Goal: Download file/media

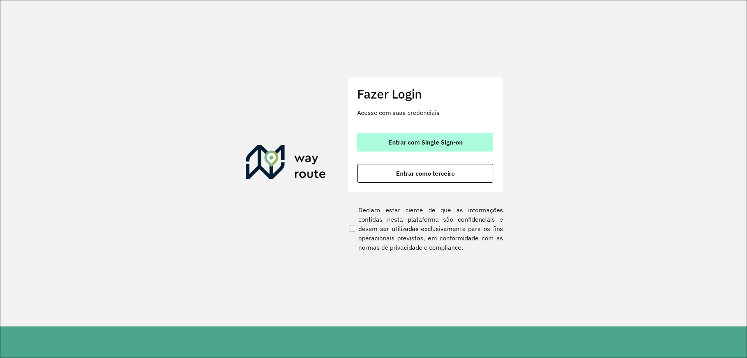
click at [427, 139] on span "Entrar com Single Sign-on" at bounding box center [425, 142] width 74 height 6
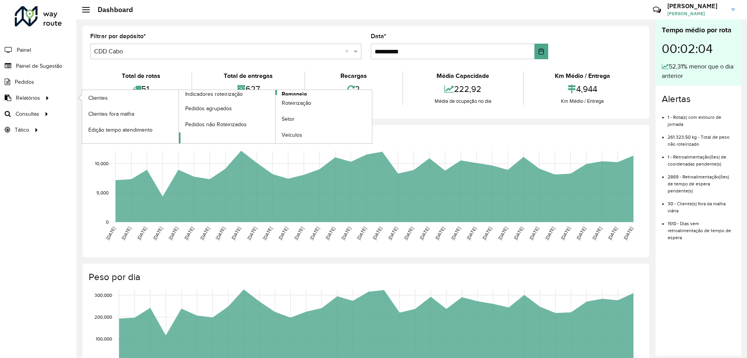
click at [299, 93] on span "Romaneio" at bounding box center [294, 94] width 25 height 8
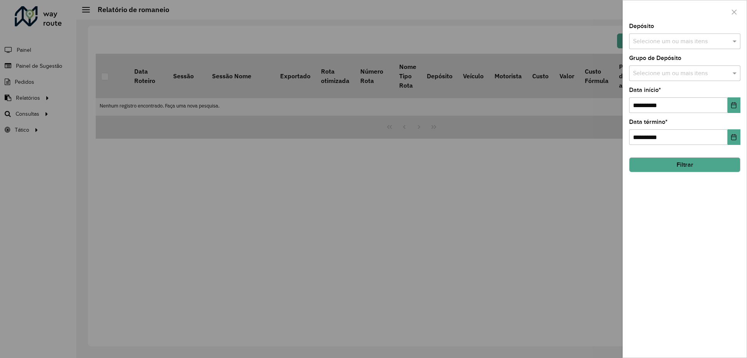
click at [679, 44] on input "text" at bounding box center [681, 41] width 100 height 9
click at [665, 105] on div "CDD Cabo" at bounding box center [685, 106] width 111 height 13
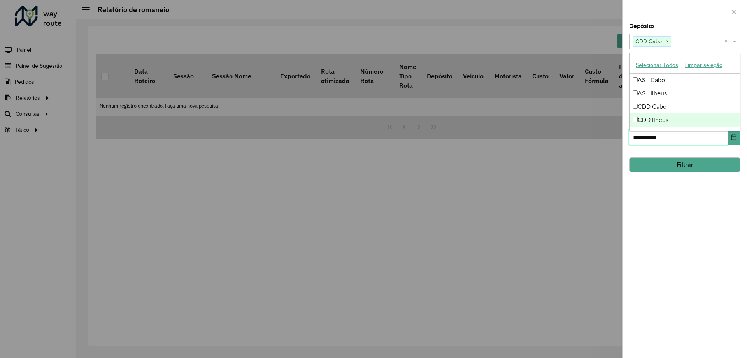
click at [671, 137] on input "**********" at bounding box center [678, 137] width 98 height 16
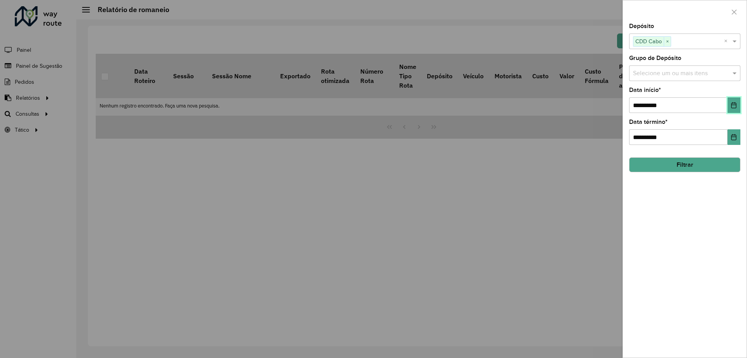
click at [731, 102] on button "Choose Date" at bounding box center [734, 105] width 13 height 16
click at [678, 43] on input "text" at bounding box center [697, 41] width 53 height 9
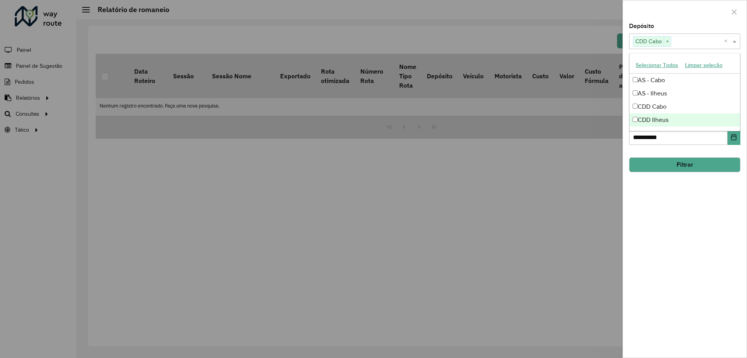
drag, startPoint x: 579, startPoint y: 150, endPoint x: 593, endPoint y: 149, distance: 14.1
click at [579, 150] on div at bounding box center [373, 179] width 747 height 358
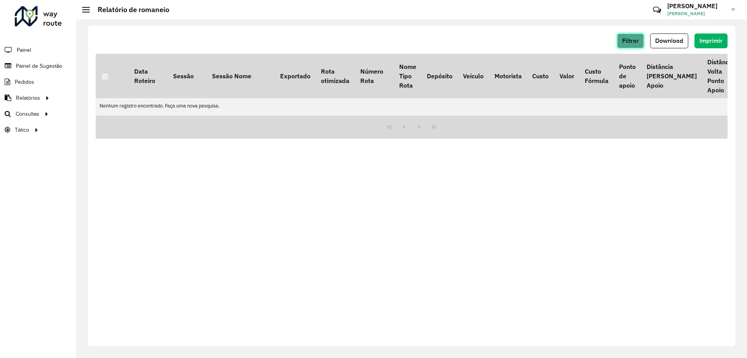
click at [636, 39] on span "Filtrar" at bounding box center [630, 40] width 17 height 7
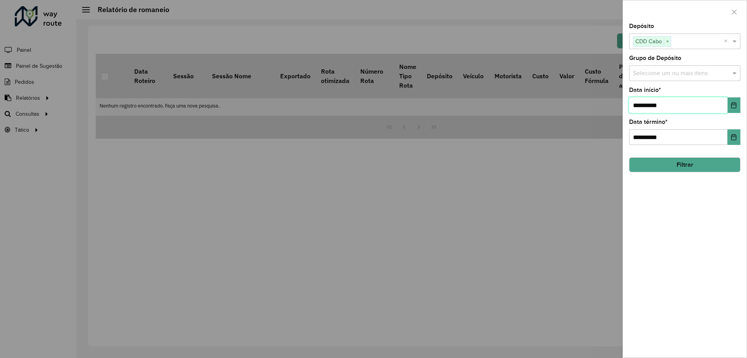
click at [670, 106] on input "**********" at bounding box center [678, 105] width 98 height 16
click at [731, 104] on button "Choose Date" at bounding box center [734, 105] width 13 height 16
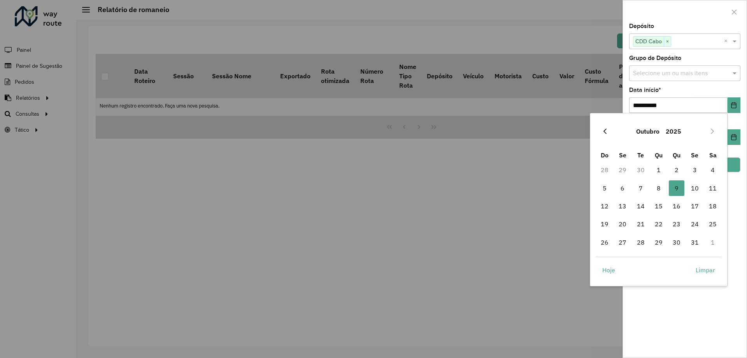
click at [605, 128] on icon "Previous Month" at bounding box center [605, 131] width 6 height 6
click at [620, 238] on span "29" at bounding box center [623, 242] width 16 height 16
type input "**********"
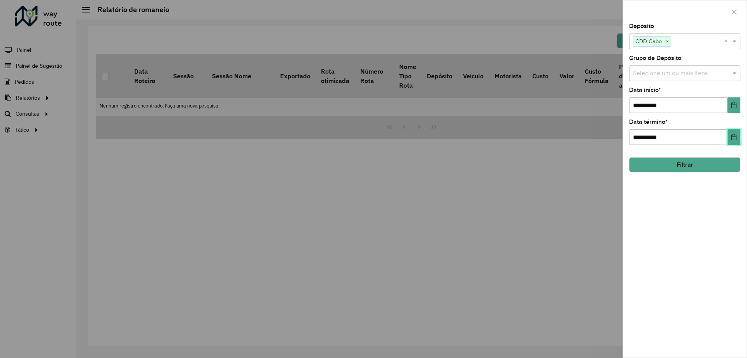
click at [731, 137] on icon "Choose Date" at bounding box center [734, 137] width 6 height 6
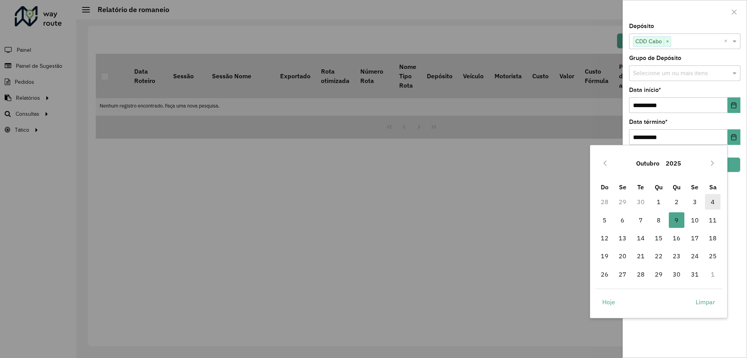
click at [712, 199] on span "4" at bounding box center [713, 202] width 16 height 16
type input "**********"
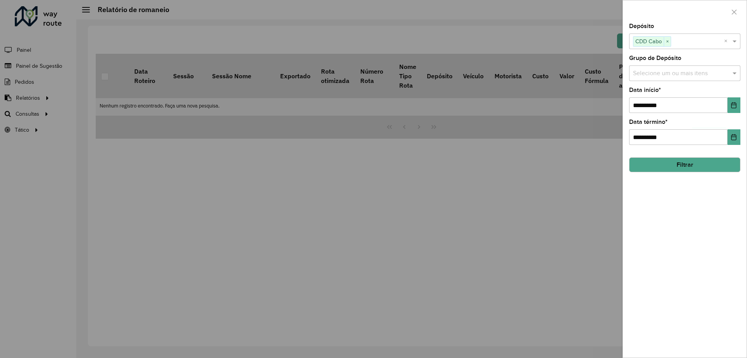
click at [668, 169] on button "Filtrar" at bounding box center [684, 164] width 111 height 15
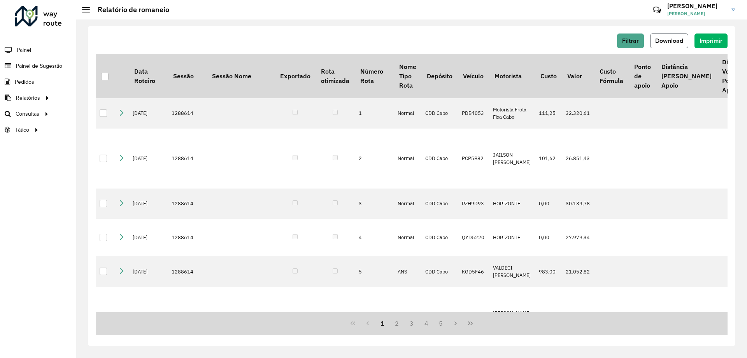
click at [675, 40] on span "Download" at bounding box center [669, 40] width 28 height 7
click at [633, 40] on span "Filtrar" at bounding box center [630, 40] width 17 height 7
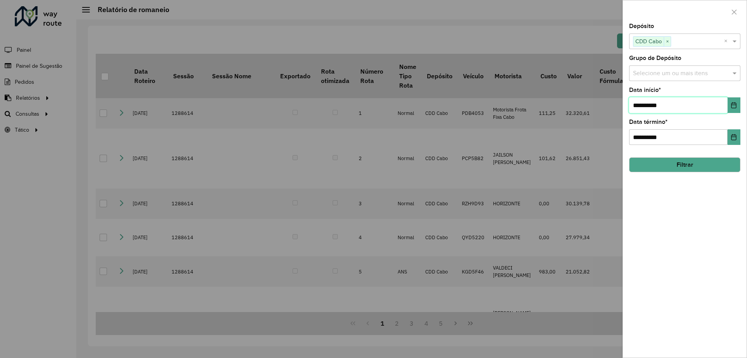
click at [671, 107] on input "**********" at bounding box center [678, 105] width 98 height 16
click at [737, 104] on icon "Choose Date" at bounding box center [734, 105] width 5 height 6
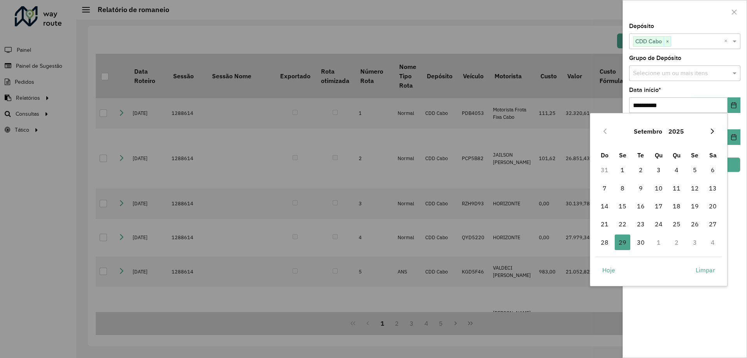
click at [711, 130] on icon "Next Month" at bounding box center [712, 131] width 6 height 6
click at [603, 132] on icon "Previous Month" at bounding box center [605, 131] width 6 height 6
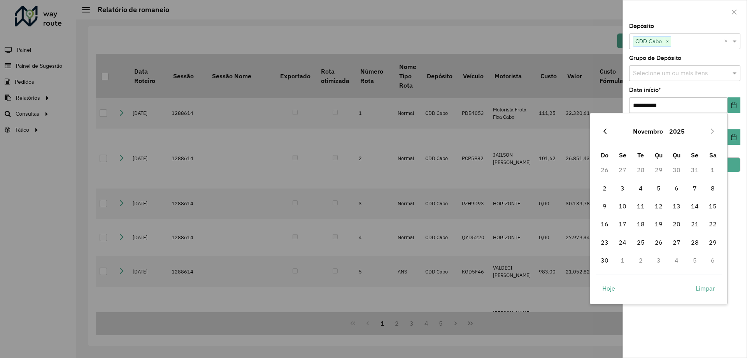
click at [605, 134] on icon "Previous Month" at bounding box center [605, 131] width 6 height 6
click at [656, 165] on span "1" at bounding box center [659, 170] width 16 height 16
type input "**********"
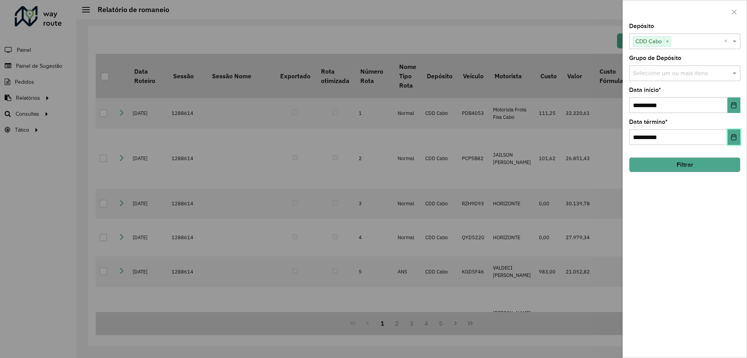
click at [730, 139] on button "Choose Date" at bounding box center [734, 137] width 13 height 16
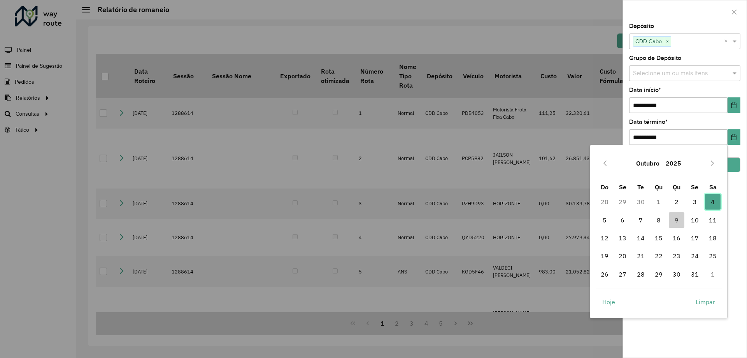
click at [712, 199] on span "4" at bounding box center [713, 202] width 16 height 16
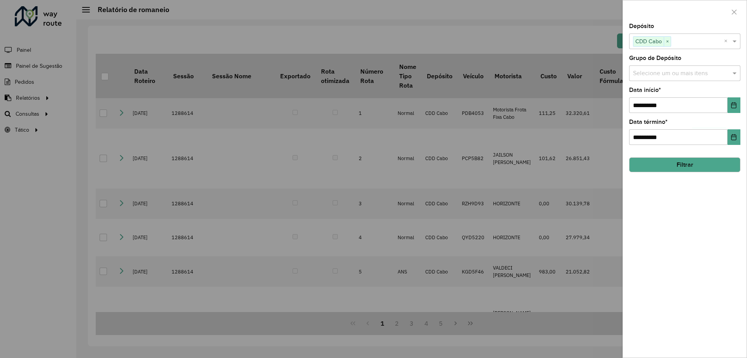
click at [684, 164] on button "Filtrar" at bounding box center [684, 164] width 111 height 15
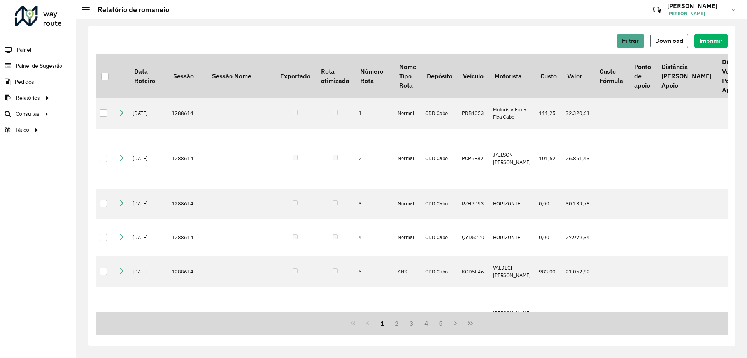
click at [674, 42] on span "Download" at bounding box center [669, 40] width 28 height 7
